Goal: Information Seeking & Learning: Compare options

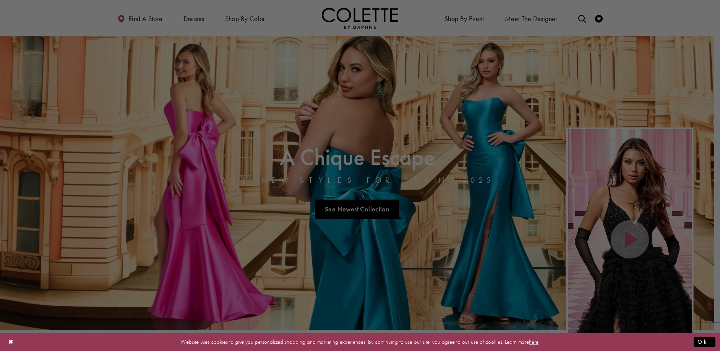
click at [581, 18] on div at bounding box center [363, 177] width 727 height 354
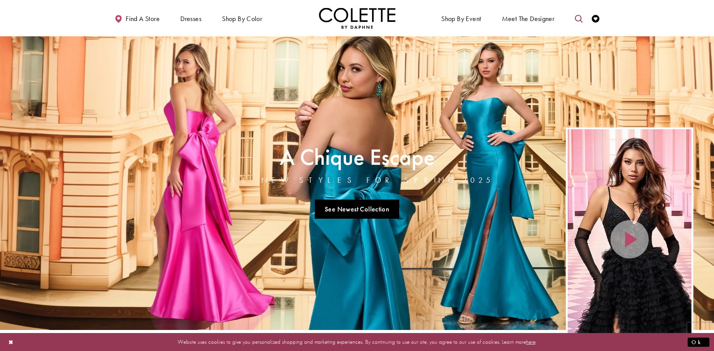
click at [579, 20] on icon "Toggle search" at bounding box center [579, 19] width 8 height 8
click at [529, 19] on input "Search" at bounding box center [540, 18] width 92 height 11
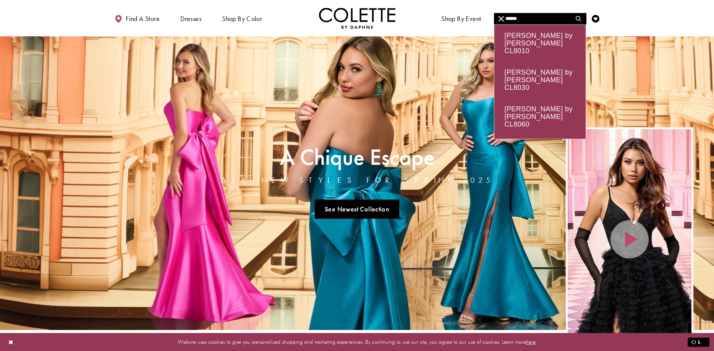
type input "******"
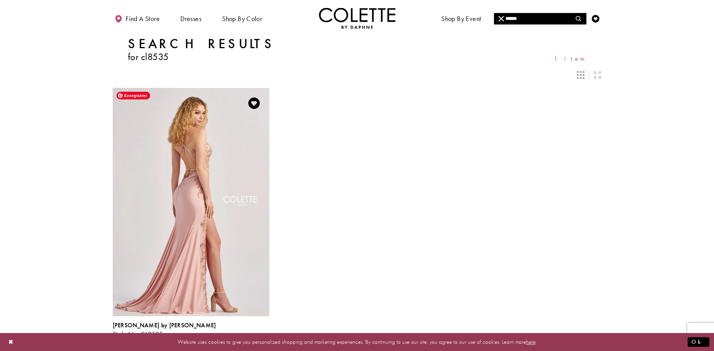
drag, startPoint x: 244, startPoint y: 200, endPoint x: 246, endPoint y: 194, distance: 6.7
click at [245, 196] on img "Visit Colette by Daphne Style No. CL8535 Page" at bounding box center [191, 202] width 157 height 228
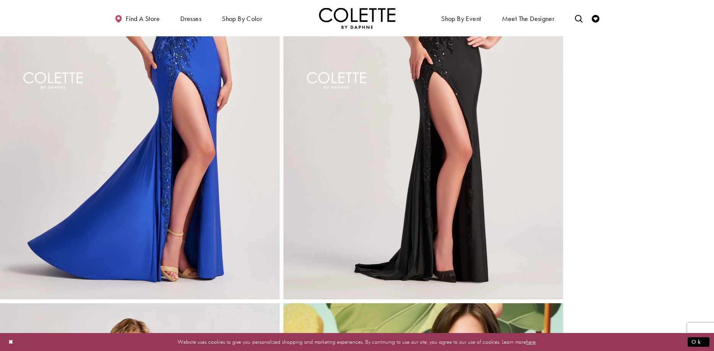
scroll to position [569, 0]
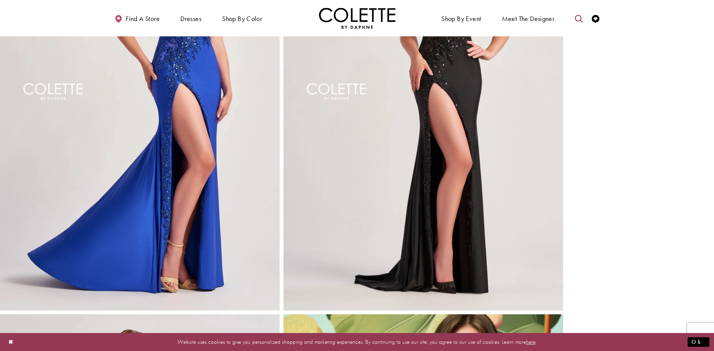
click at [575, 18] on link "Toggle search" at bounding box center [578, 18] width 11 height 21
click at [519, 23] on input "Search" at bounding box center [540, 18] width 92 height 11
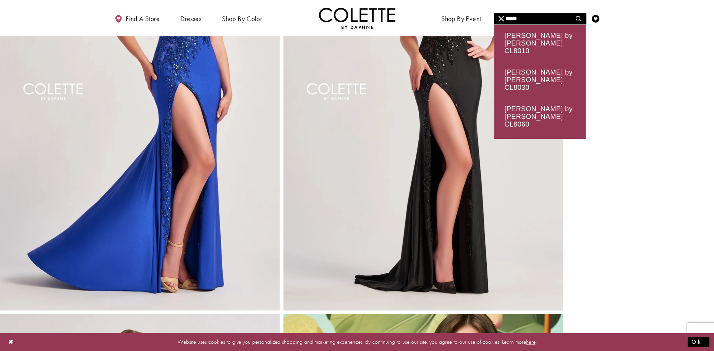
type input "******"
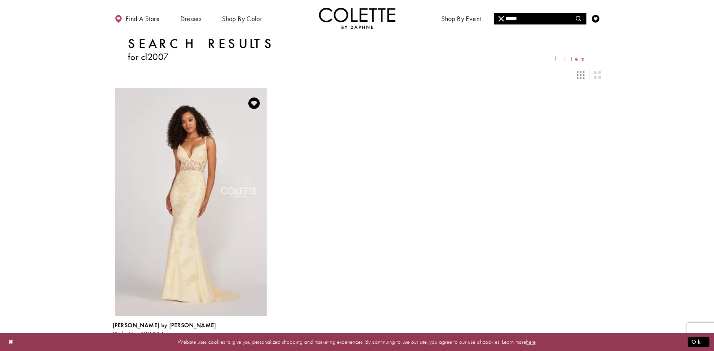
click at [188, 187] on link "Colette by Daphne Style No. CL2007" at bounding box center [191, 202] width 157 height 228
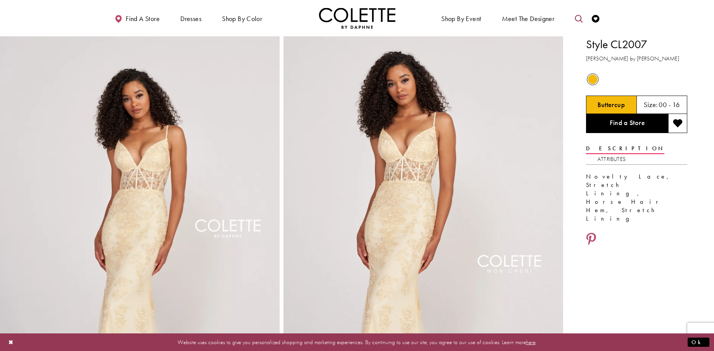
click at [583, 18] on link "Toggle search" at bounding box center [578, 18] width 11 height 21
click at [549, 17] on input "Search" at bounding box center [540, 18] width 92 height 11
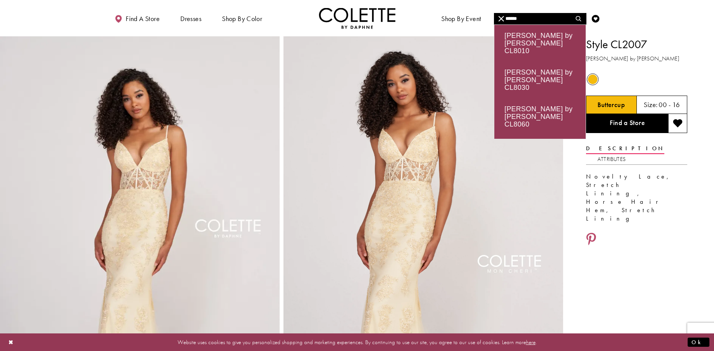
type input "******"
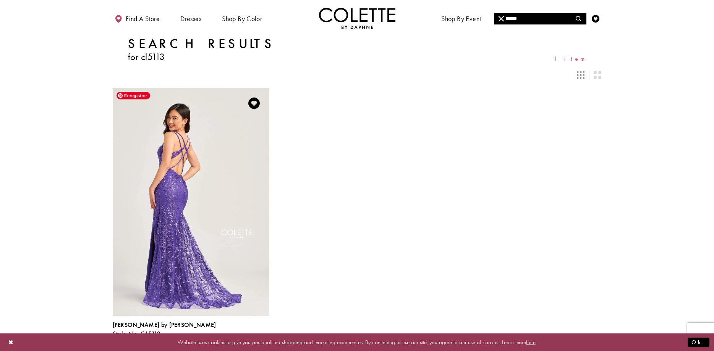
scroll to position [38, 0]
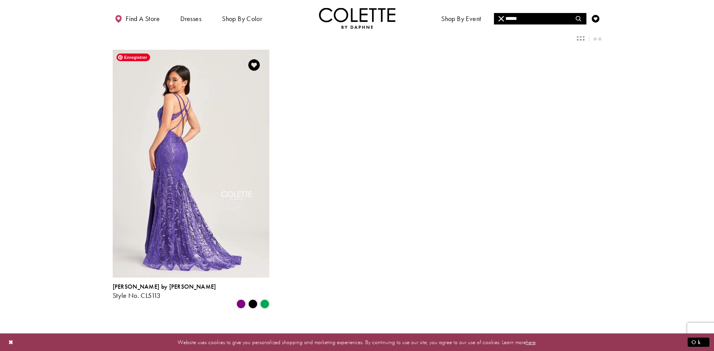
click at [185, 191] on img "Visit Colette by Daphne Style No. CL5113 Page" at bounding box center [191, 164] width 157 height 228
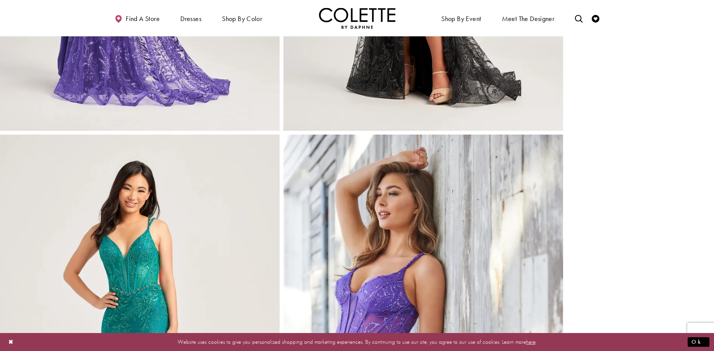
scroll to position [573, 0]
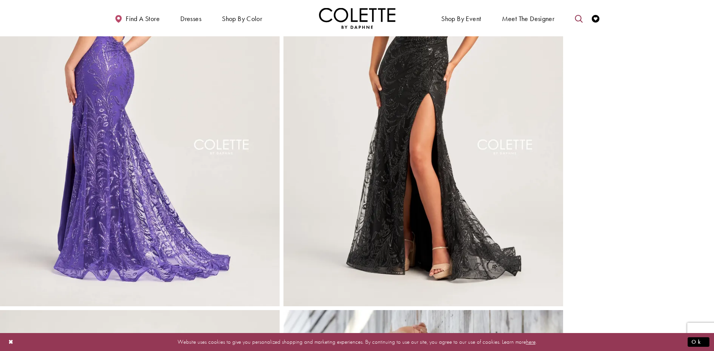
click at [574, 19] on link "Toggle search" at bounding box center [578, 18] width 11 height 21
click at [550, 17] on input "Search" at bounding box center [540, 18] width 92 height 11
type input "******"
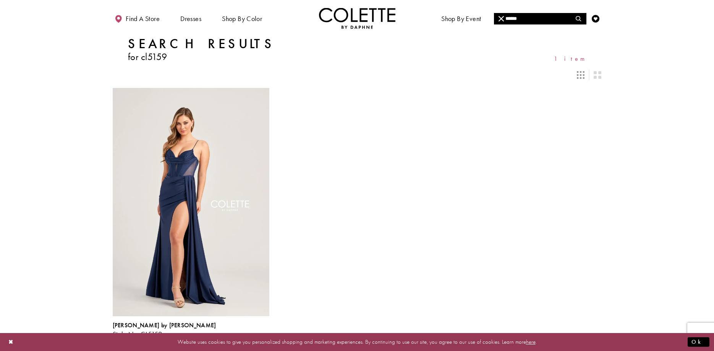
drag, startPoint x: 169, startPoint y: 334, endPoint x: 164, endPoint y: 335, distance: 5.3
